Goal: Task Accomplishment & Management: Use online tool/utility

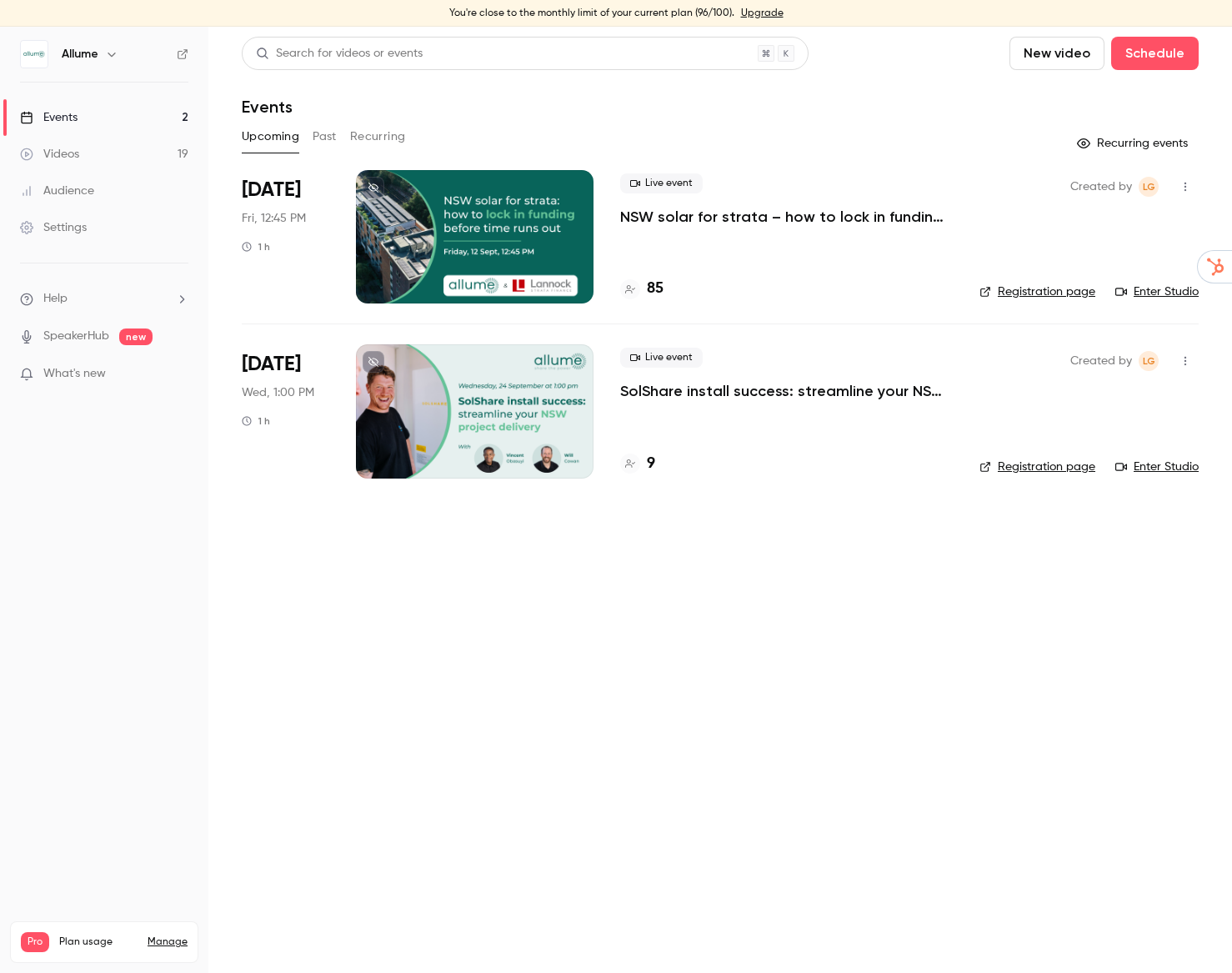
drag, startPoint x: 841, startPoint y: 309, endPoint x: 808, endPoint y: 254, distance: 64.1
click at [841, 309] on li "[DATE] Fri, 12:45 PM 1 h Live event NSW solar for strata – how to lock in fundi…" at bounding box center [720, 247] width 957 height 153
click at [792, 214] on p "NSW solar for strata – how to lock in funding before time runs out" at bounding box center [786, 217] width 333 height 20
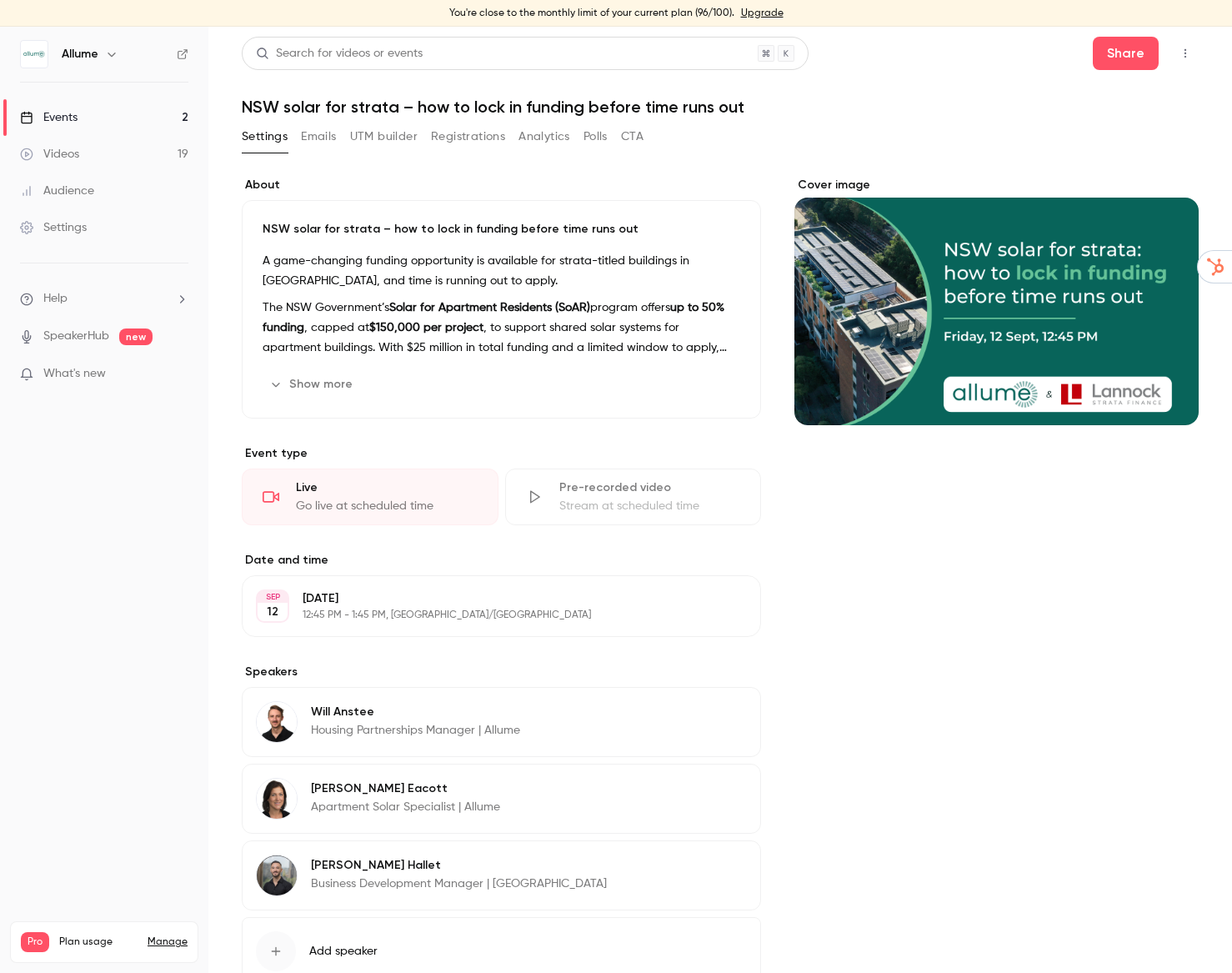
click at [469, 139] on button "Registrations" at bounding box center [469, 136] width 75 height 26
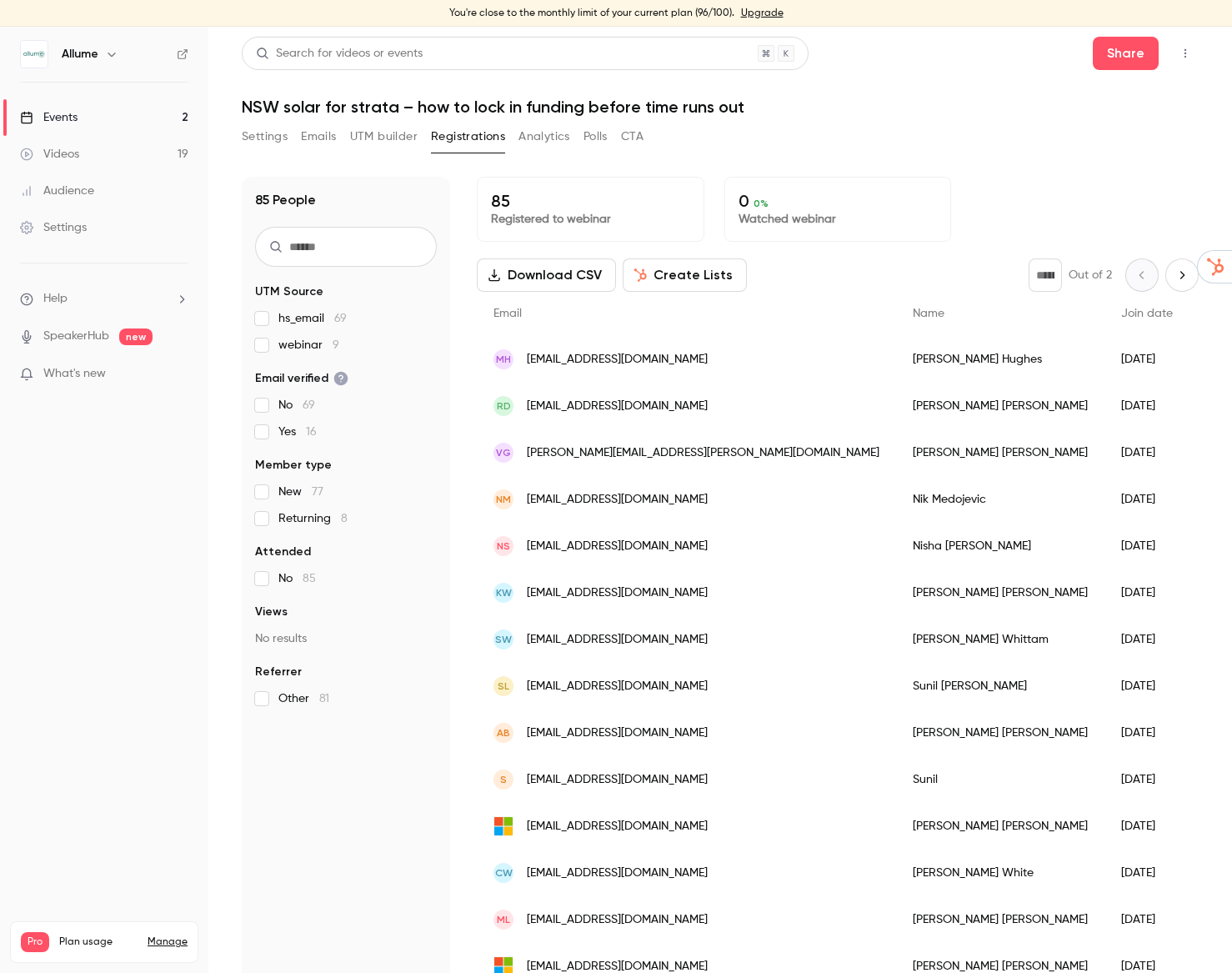
click at [1181, 58] on icon "button" at bounding box center [1185, 53] width 14 height 12
click at [1097, 186] on div "Invite to Studio" at bounding box center [1122, 183] width 127 height 17
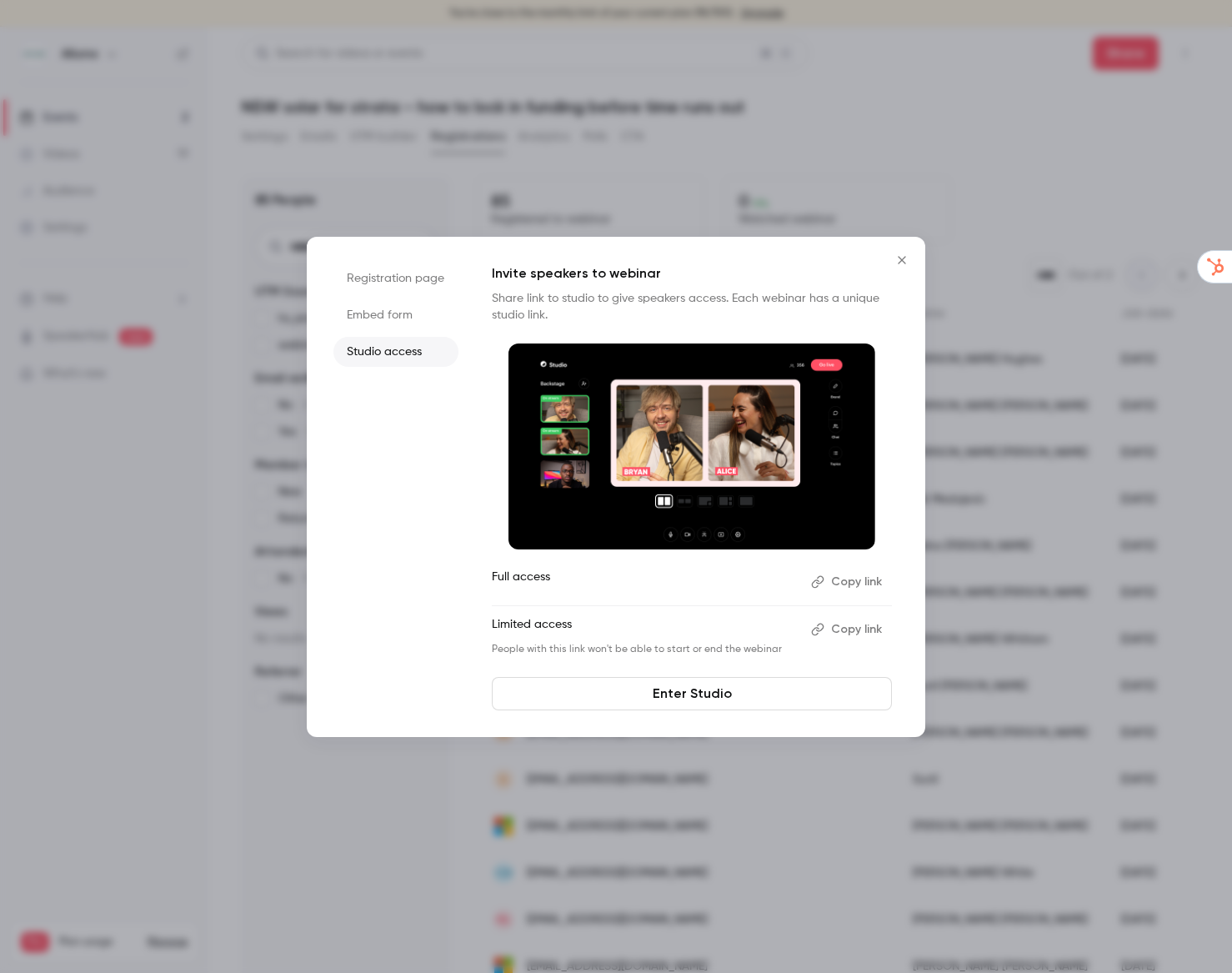
click at [588, 647] on p "People with this link won't be able to start or end the webinar" at bounding box center [645, 650] width 306 height 14
click at [860, 579] on button "Copy link" at bounding box center [848, 581] width 87 height 26
click at [708, 698] on link "Enter Studio" at bounding box center [692, 693] width 400 height 33
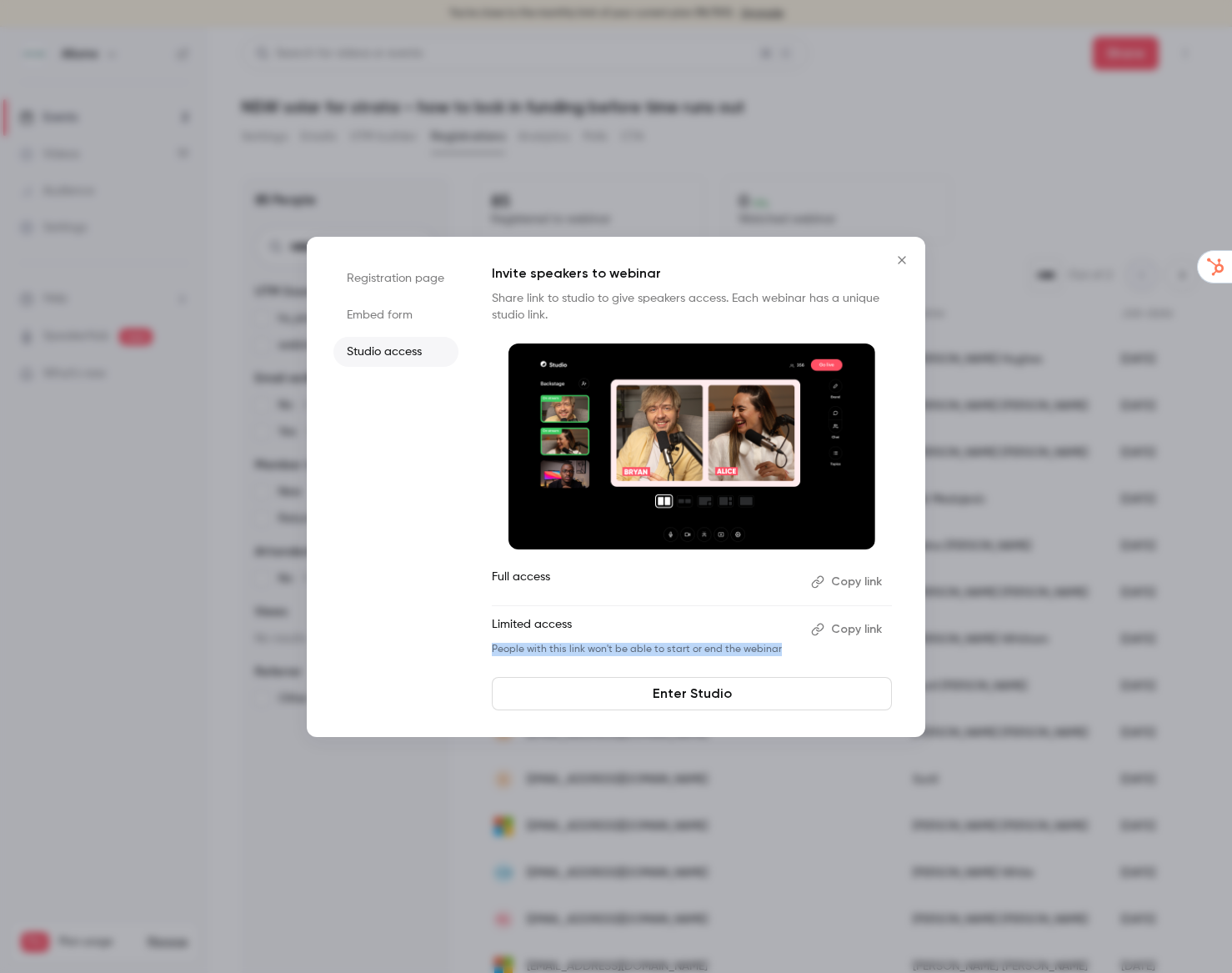
click at [899, 261] on icon "Close" at bounding box center [902, 260] width 20 height 14
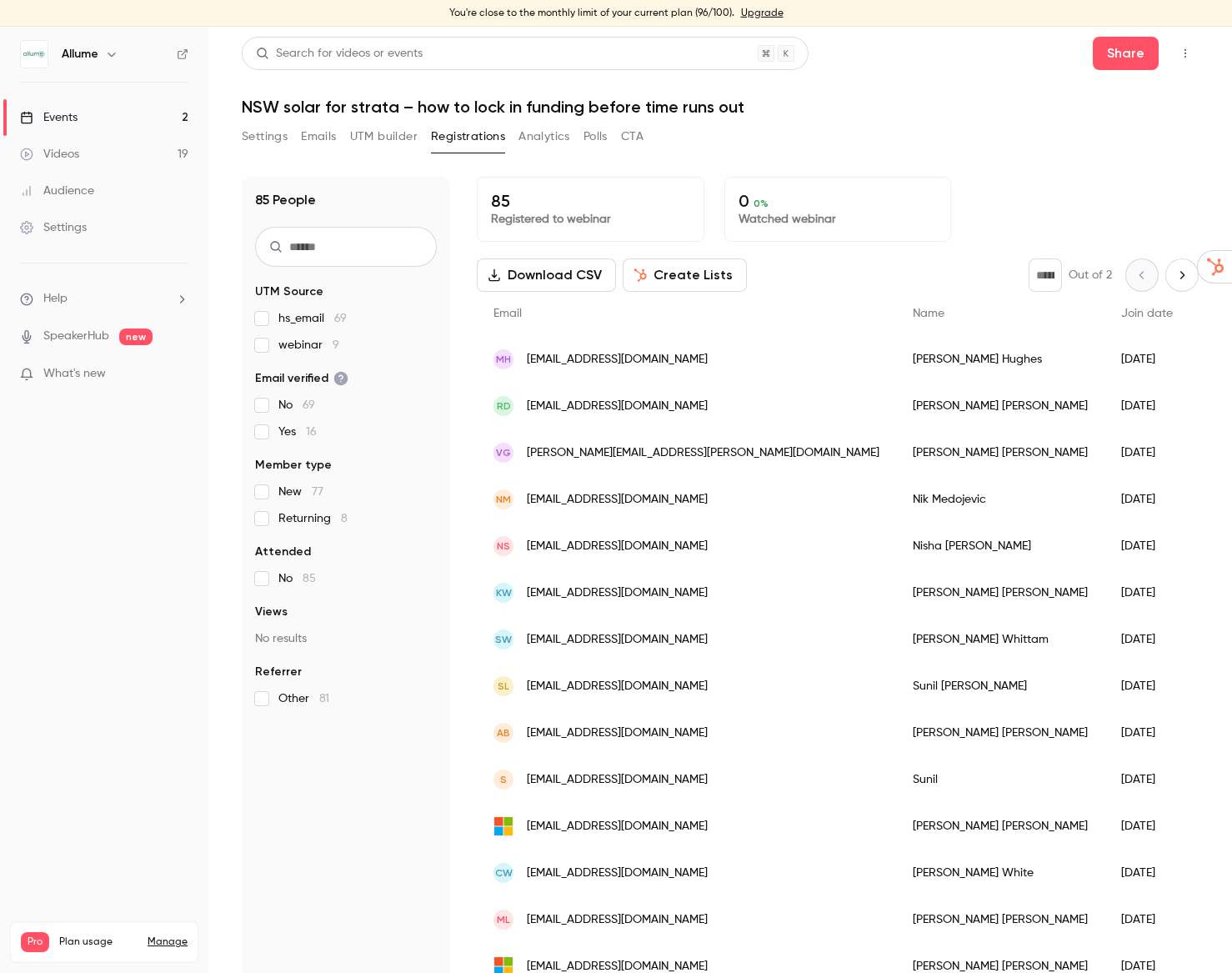
click at [1188, 53] on icon "button" at bounding box center [1185, 53] width 14 height 12
click at [1127, 139] on div "Enter Studio" at bounding box center [1122, 139] width 127 height 17
drag, startPoint x: 533, startPoint y: 103, endPoint x: 766, endPoint y: 115, distance: 233.3
click at [712, 103] on h1 "NSW solar for strata – how to lock in funding before time runs out" at bounding box center [720, 107] width 957 height 20
click at [766, 115] on h1 "NSW solar for strata – how to lock in funding before time runs out" at bounding box center [720, 107] width 957 height 20
